Goal: Transaction & Acquisition: Subscribe to service/newsletter

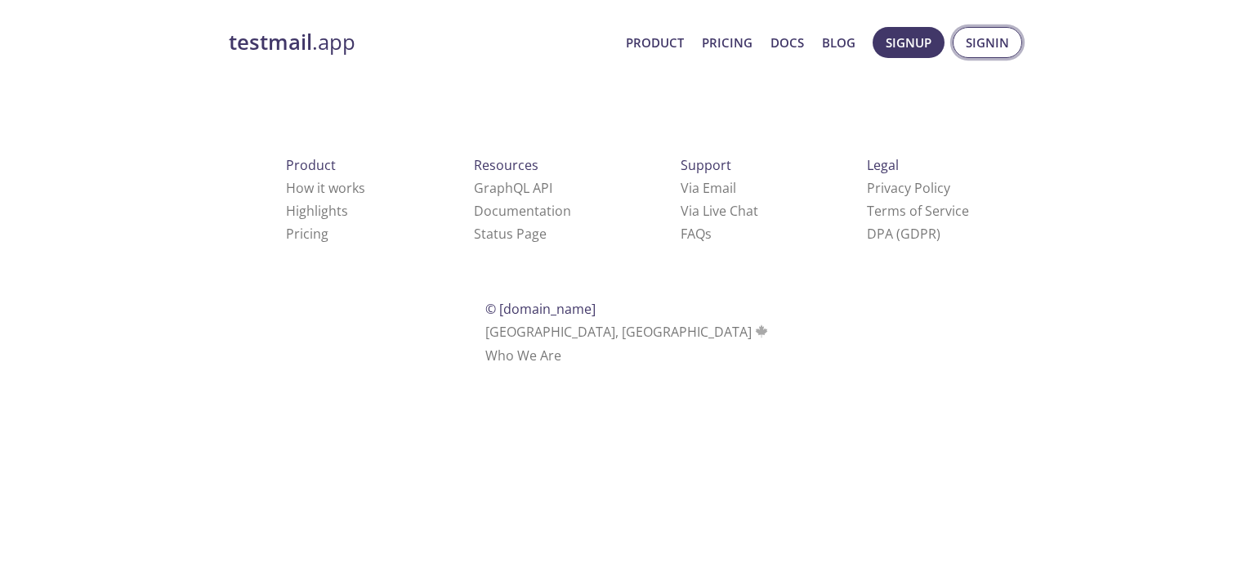
click at [981, 40] on span "Signin" at bounding box center [987, 42] width 43 height 21
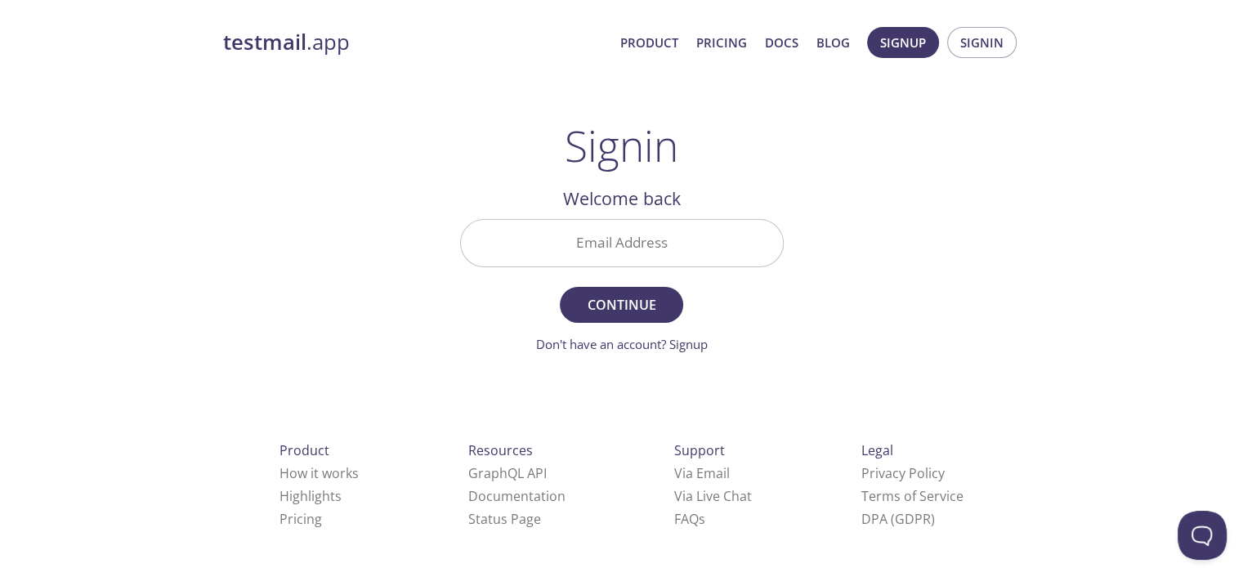
click at [659, 246] on input "Email Address" at bounding box center [622, 243] width 322 height 47
click at [622, 298] on span "Continue" at bounding box center [621, 304] width 87 height 23
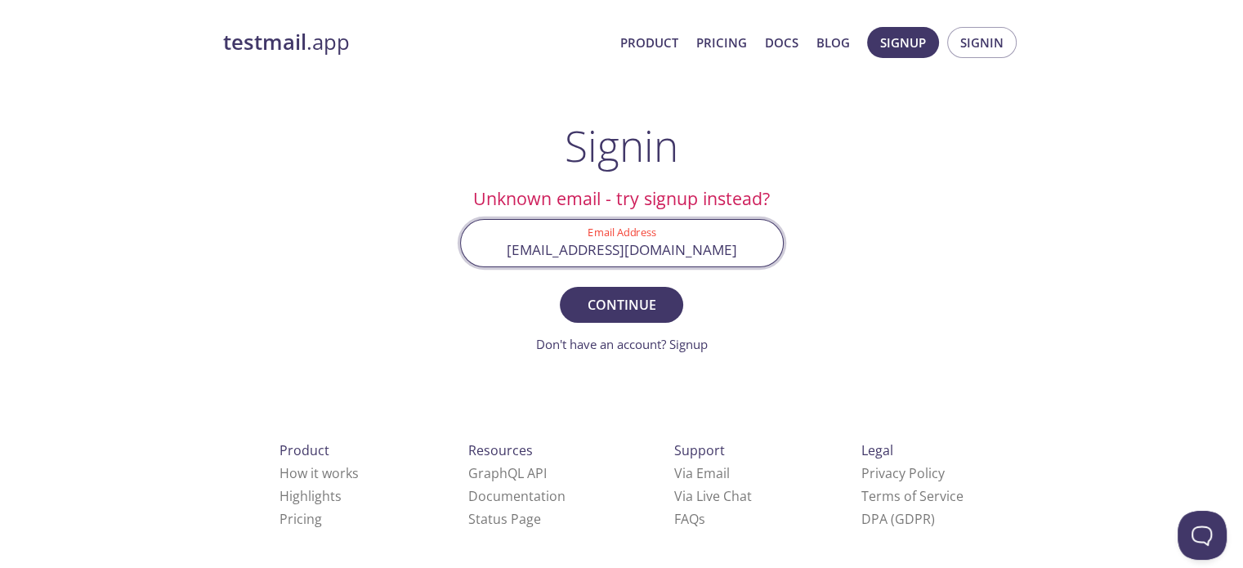
click at [717, 257] on input "[EMAIL_ADDRESS][DOMAIN_NAME]" at bounding box center [622, 243] width 322 height 47
type input "aum.pethani@gmail.com"
click at [560, 287] on button "Continue" at bounding box center [621, 305] width 123 height 36
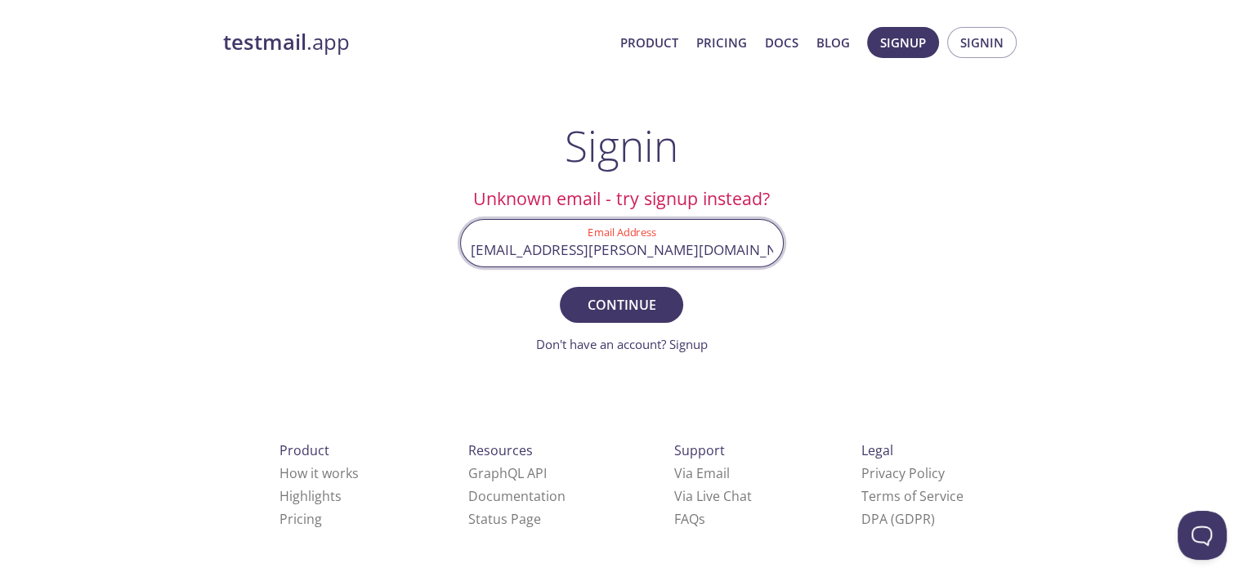
click at [712, 258] on input "aum.pethani@gmail.com" at bounding box center [622, 243] width 322 height 47
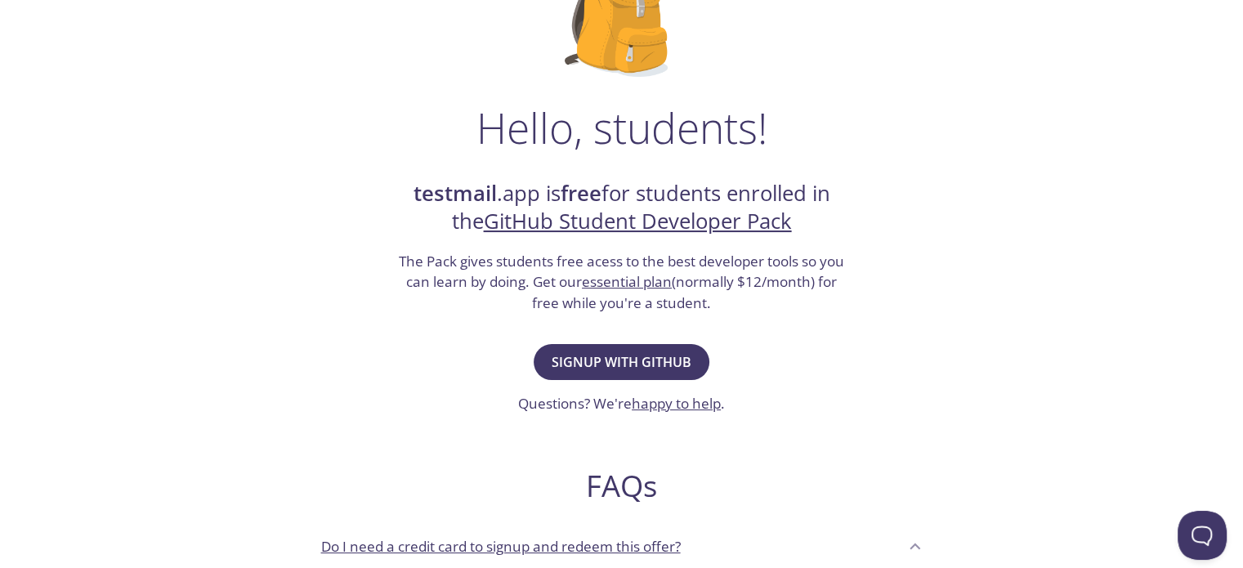
scroll to position [174, 0]
click at [627, 365] on span "Signup with GitHub" at bounding box center [621, 362] width 140 height 23
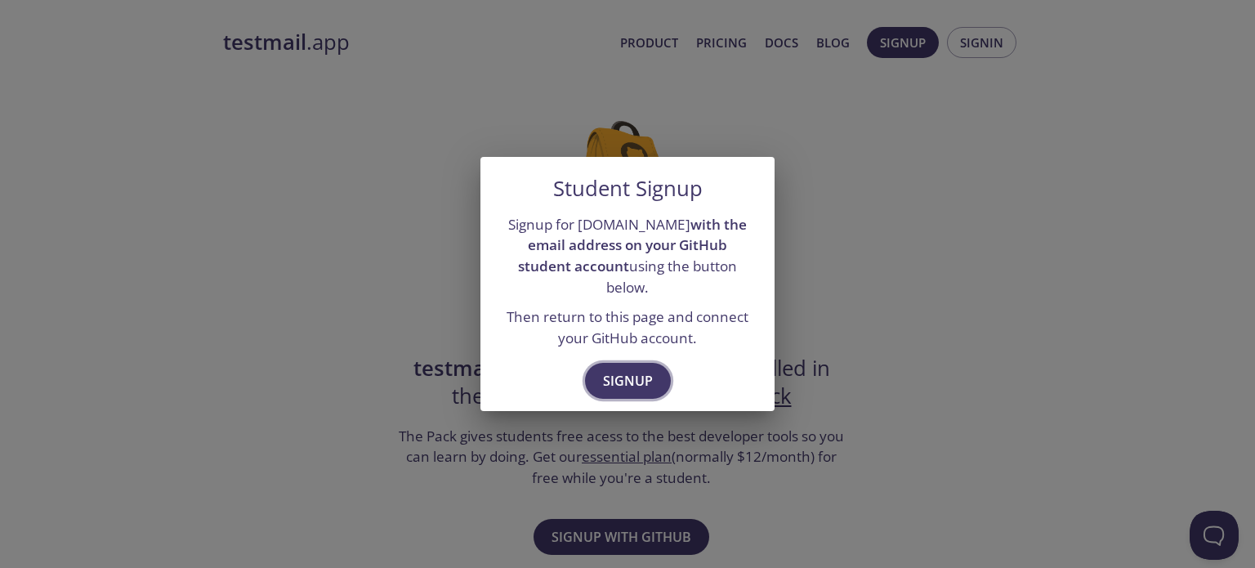
click at [636, 369] on span "Signup" at bounding box center [628, 380] width 50 height 23
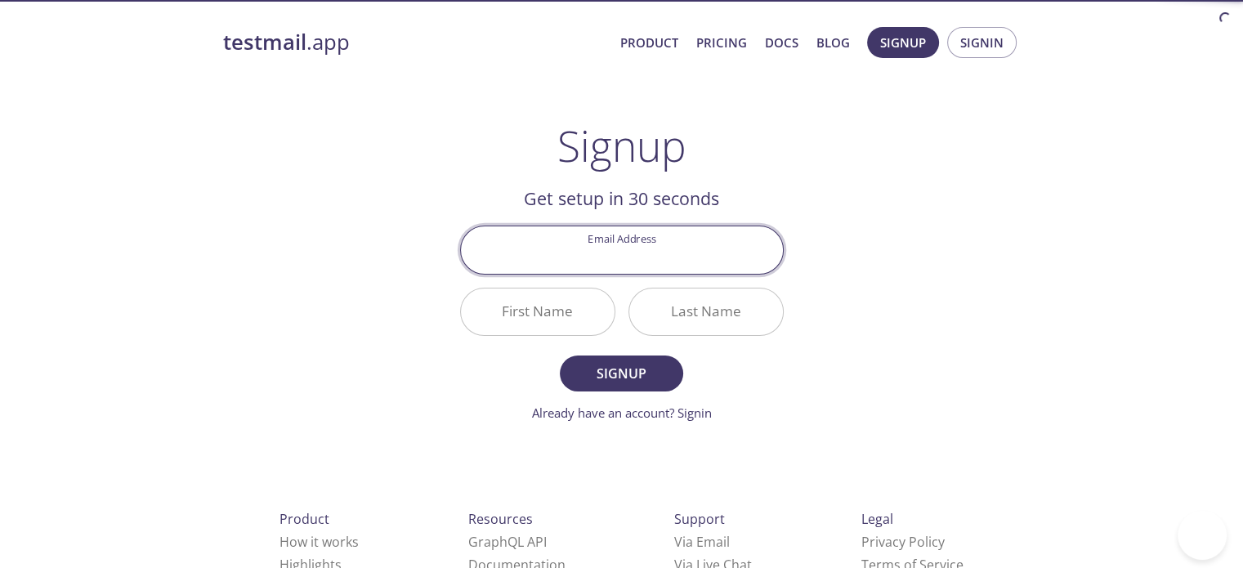
click at [637, 237] on input "Email Address" at bounding box center [622, 249] width 322 height 47
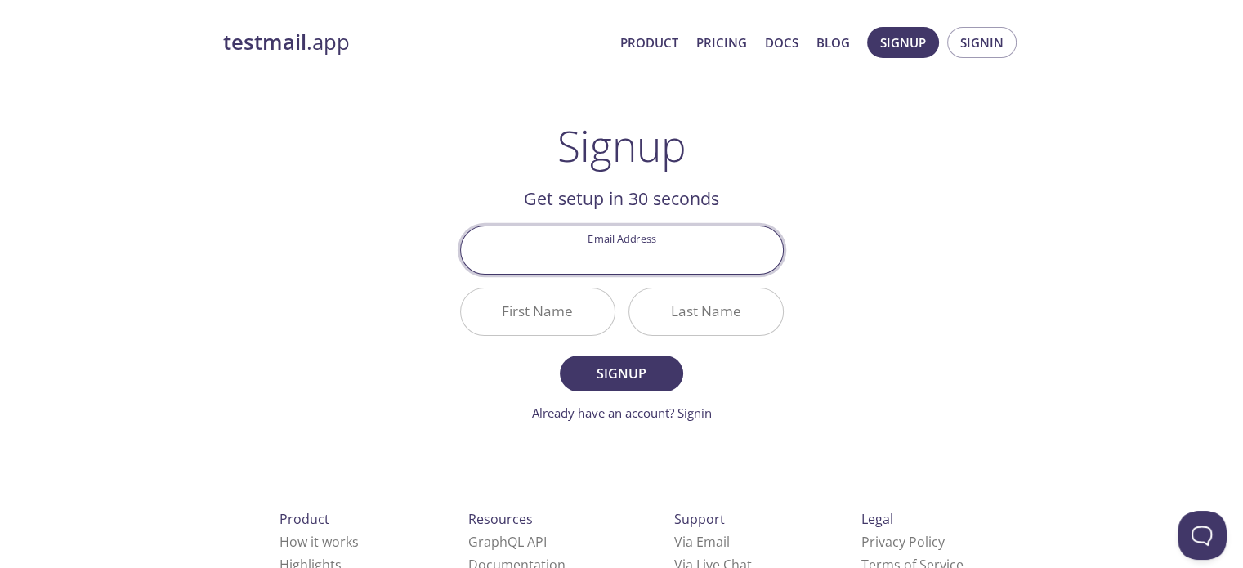
type input "[EMAIL_ADDRESS][DOMAIN_NAME]"
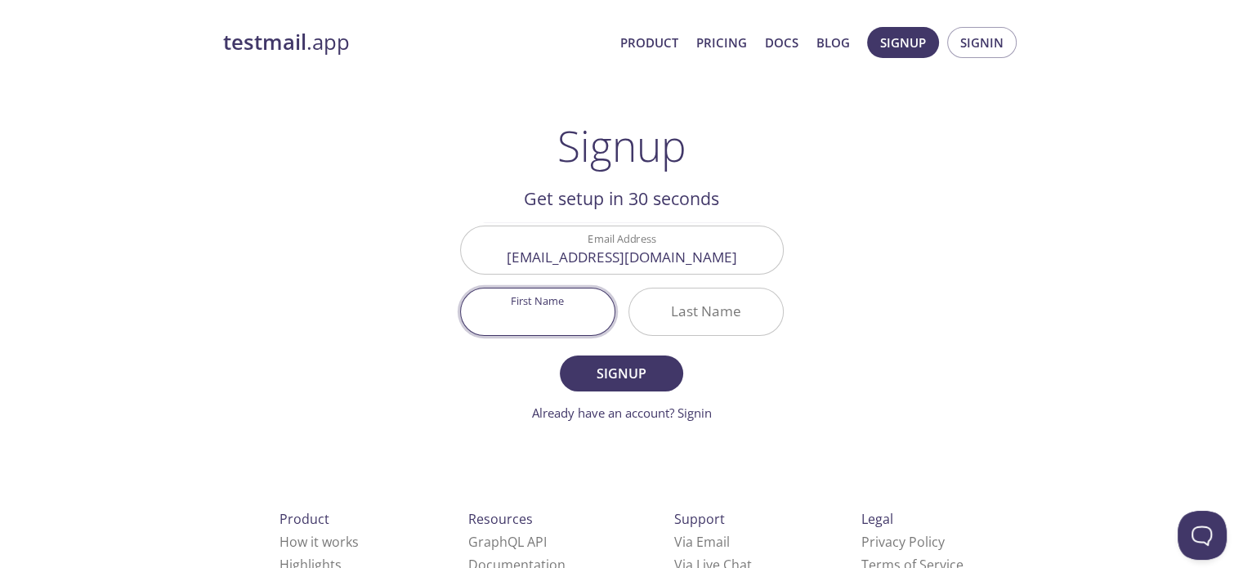
click at [554, 310] on input "First Name" at bounding box center [538, 311] width 154 height 47
type input "Aum"
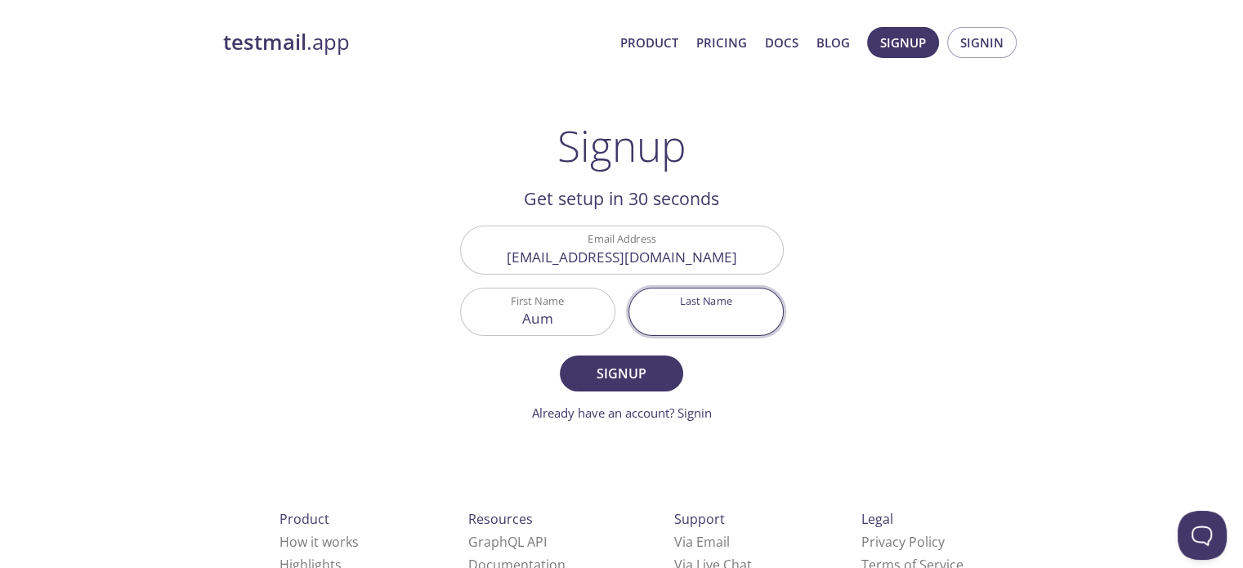
click at [739, 318] on input "Last Name" at bounding box center [706, 311] width 154 height 47
type input "Pethani"
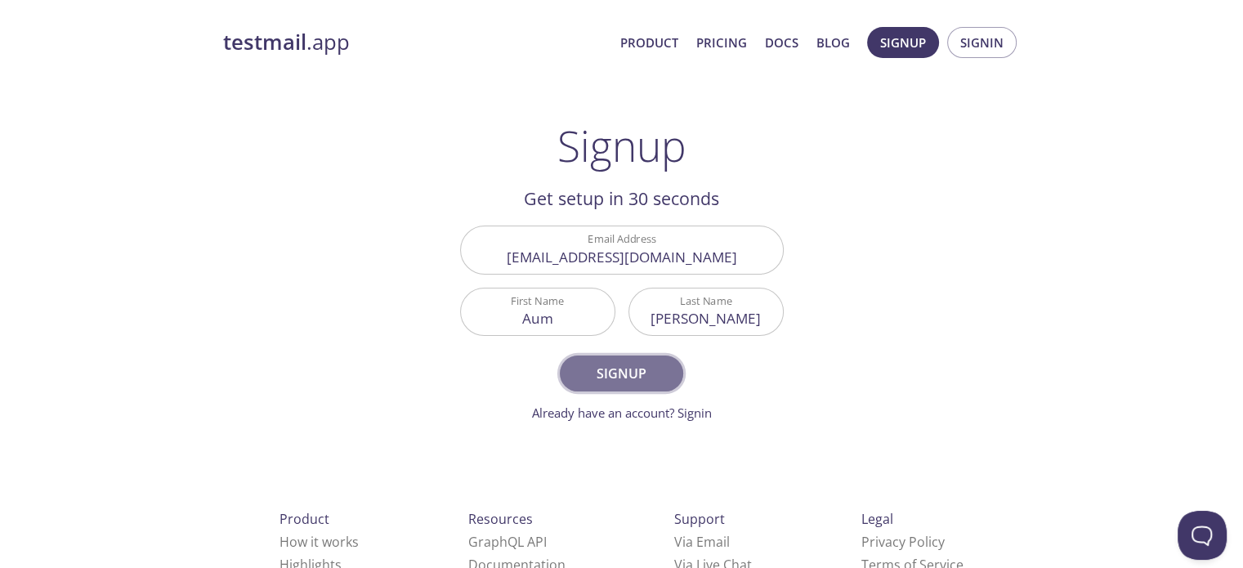
click at [651, 369] on span "Signup" at bounding box center [621, 373] width 87 height 23
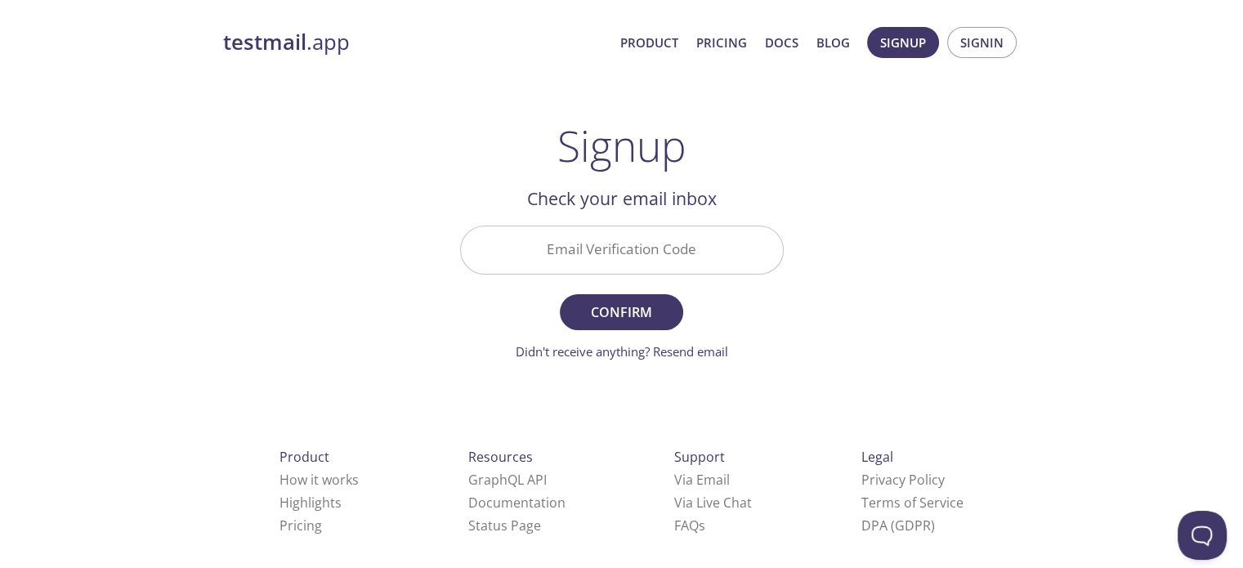
click at [711, 260] on input "Email Verification Code" at bounding box center [622, 249] width 322 height 47
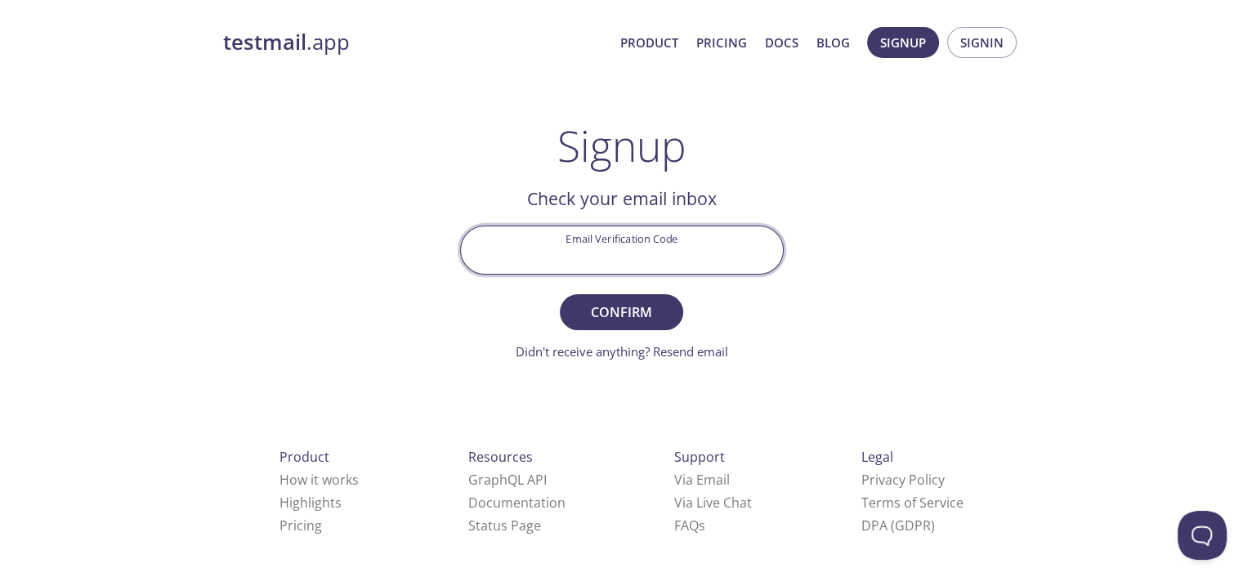
paste input "JNMZ4PH"
type input "JNMZ4PH"
click at [628, 309] on span "Confirm" at bounding box center [621, 312] width 87 height 23
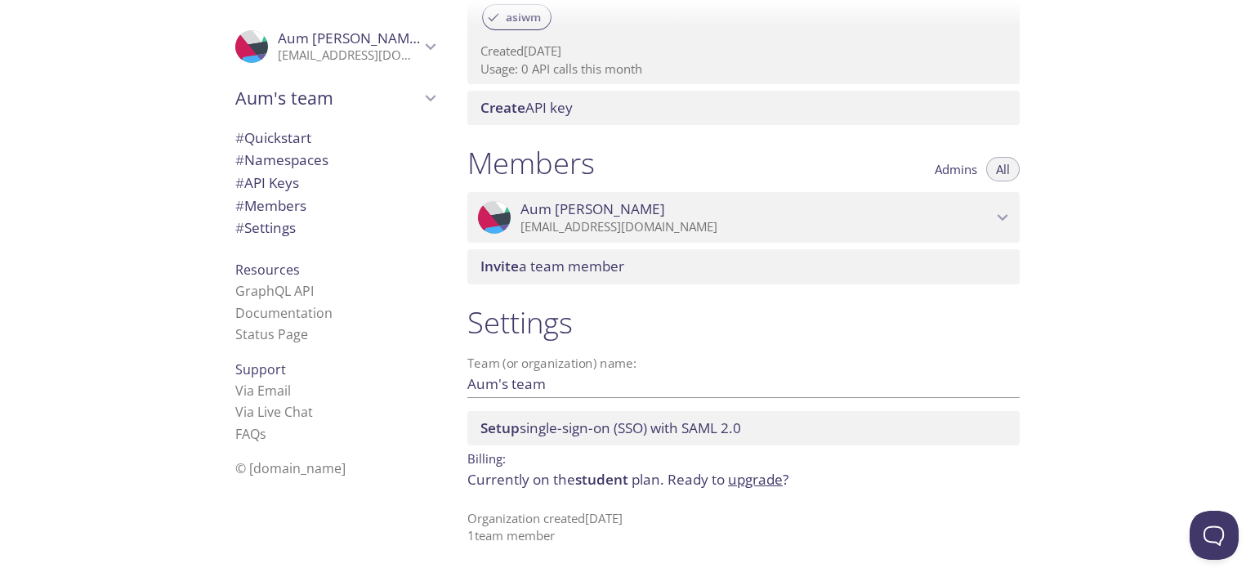
scroll to position [594, 0]
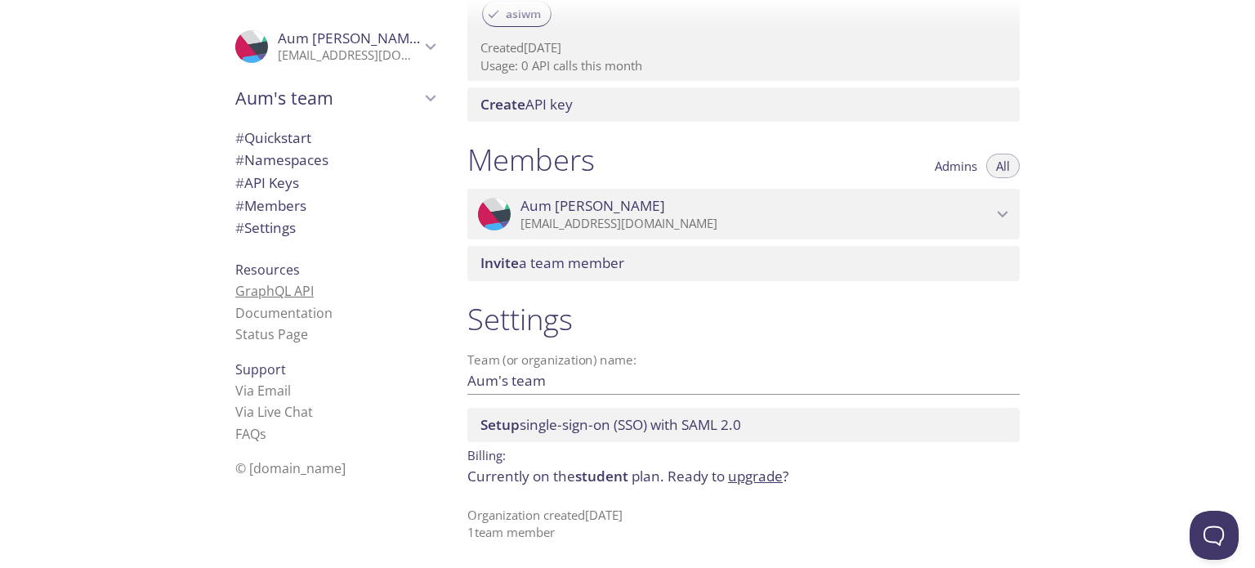
click at [268, 284] on link "GraphQL API" at bounding box center [274, 291] width 78 height 18
click at [263, 172] on div "# API Keys" at bounding box center [334, 183] width 225 height 23
